Goal: Task Accomplishment & Management: Manage account settings

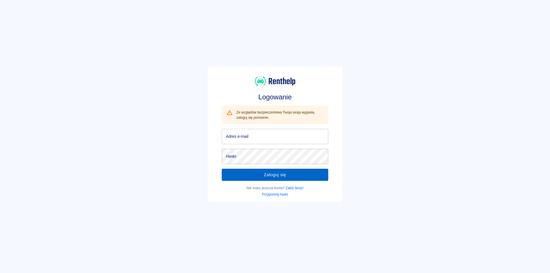
type input "[EMAIL_ADDRESS][DOMAIN_NAME]"
click at [275, 172] on button "Zaloguj się" at bounding box center [275, 175] width 106 height 12
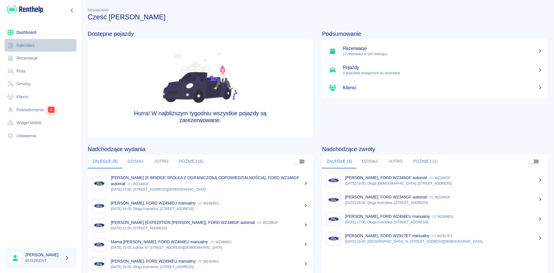
click at [38, 44] on link "Kalendarz" at bounding box center [41, 45] width 72 height 13
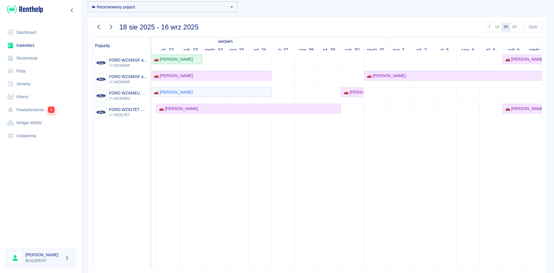
scroll to position [0, 97]
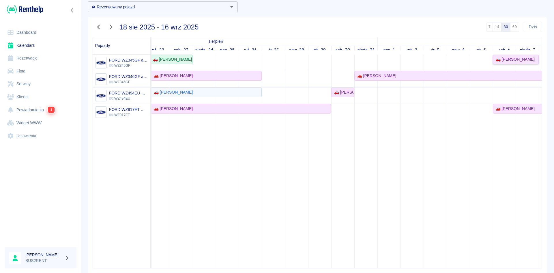
click at [507, 59] on div "🚗 [PERSON_NAME]" at bounding box center [513, 59] width 41 height 6
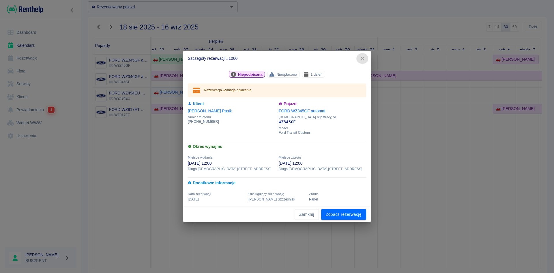
click at [364, 55] on button "button" at bounding box center [362, 58] width 12 height 11
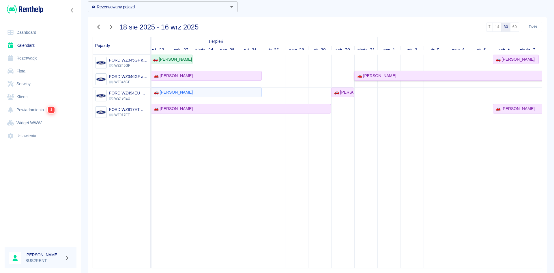
click at [375, 76] on div "🚗 [PERSON_NAME]" at bounding box center [375, 76] width 41 height 6
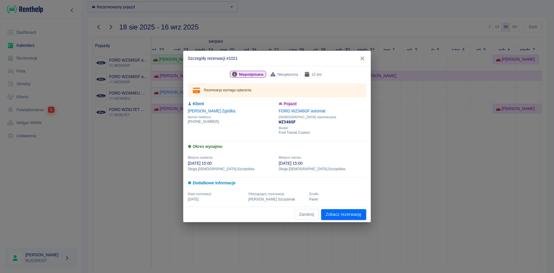
drag, startPoint x: 356, startPoint y: 214, endPoint x: 356, endPoint y: 205, distance: 8.7
click at [356, 214] on link "Zobacz rezerwację" at bounding box center [343, 214] width 45 height 11
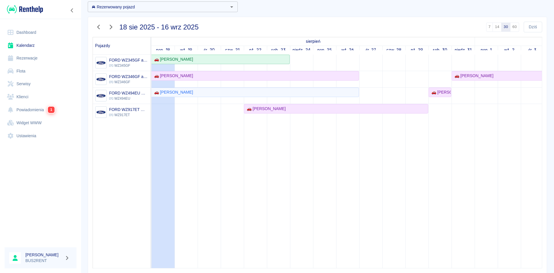
scroll to position [0, 35]
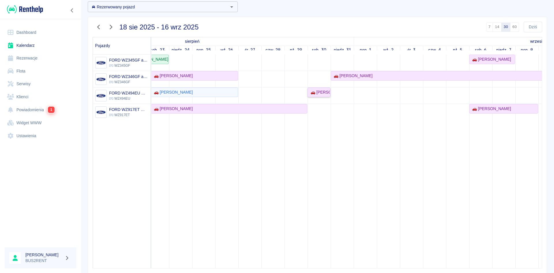
click at [317, 90] on div "🚗 [PERSON_NAME]" at bounding box center [319, 92] width 22 height 6
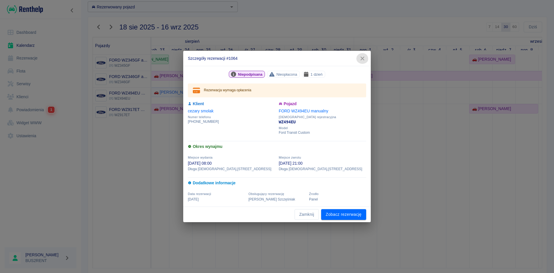
click at [361, 57] on icon "button" at bounding box center [362, 59] width 4 height 4
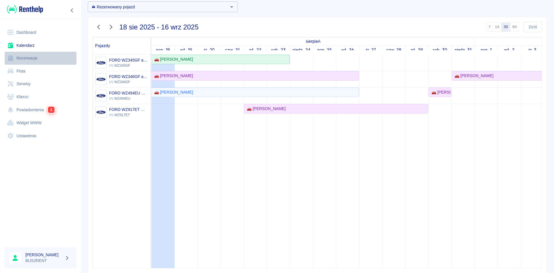
click at [49, 58] on link "Rezerwacje" at bounding box center [41, 58] width 72 height 13
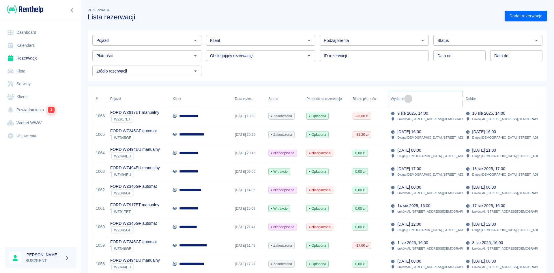
click at [408, 100] on icon "Sort" at bounding box center [408, 98] width 5 height 5
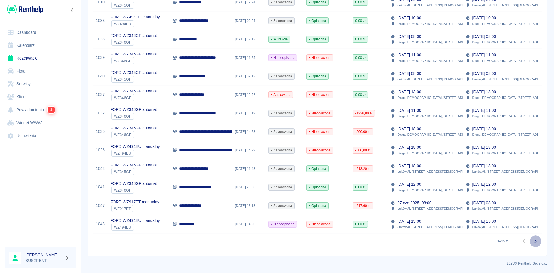
click at [532, 239] on icon "Przejdź do następnej strony" at bounding box center [535, 240] width 7 height 7
click at [533, 239] on icon "Przejdź do następnej strony" at bounding box center [535, 240] width 7 height 7
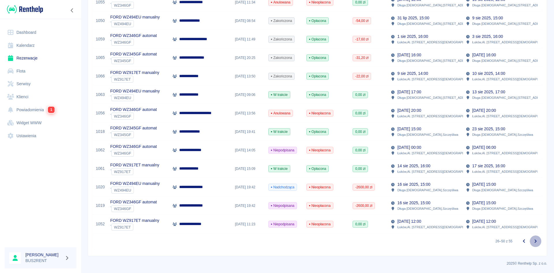
click at [532, 239] on icon "Przejdź do następnej strony" at bounding box center [535, 240] width 7 height 7
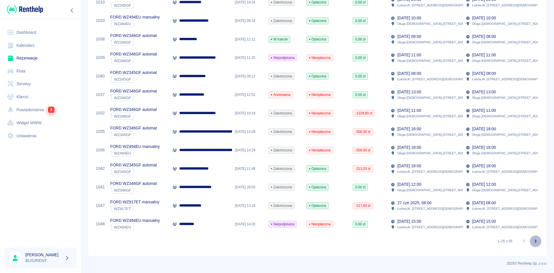
click at [534, 239] on icon "Przejdź do następnej strony" at bounding box center [535, 240] width 7 height 7
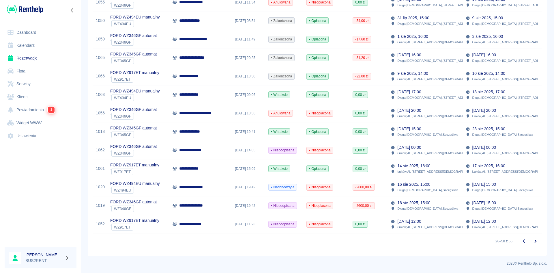
click at [196, 168] on p "**********" at bounding box center [192, 168] width 26 height 6
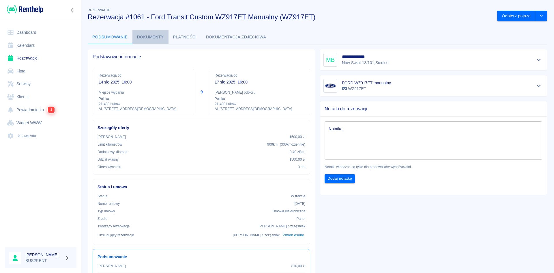
click at [150, 37] on button "Dokumenty" at bounding box center [150, 37] width 36 height 14
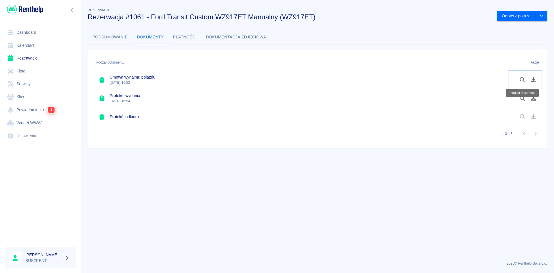
click at [521, 79] on icon "Podgląd dokumentu" at bounding box center [522, 79] width 7 height 5
